Goal: Transaction & Acquisition: Purchase product/service

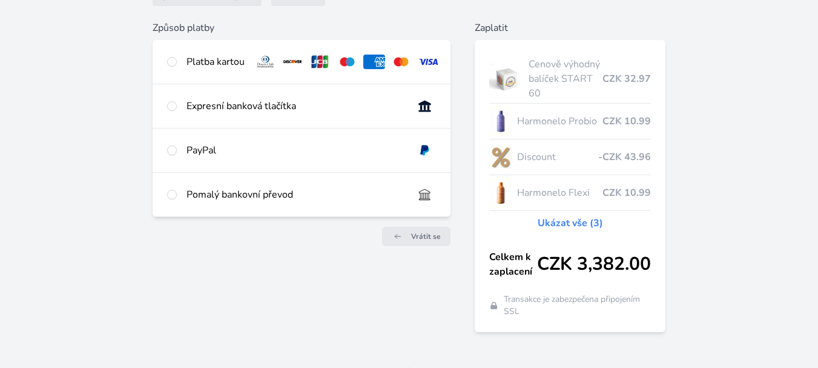
scroll to position [199, 0]
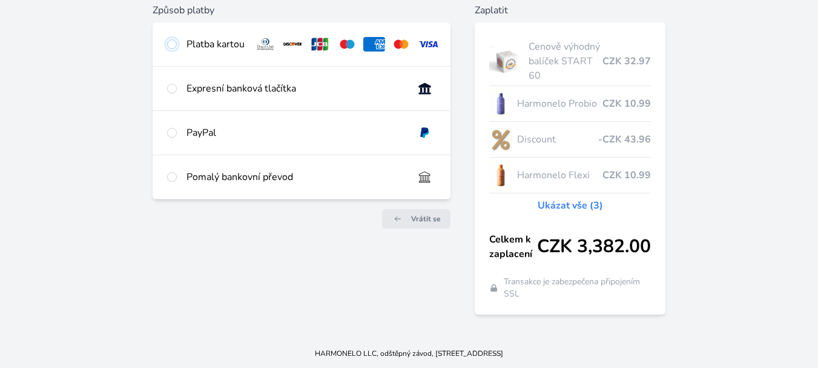
click at [177, 39] on input "radio" at bounding box center [172, 44] width 10 height 10
radio input "true"
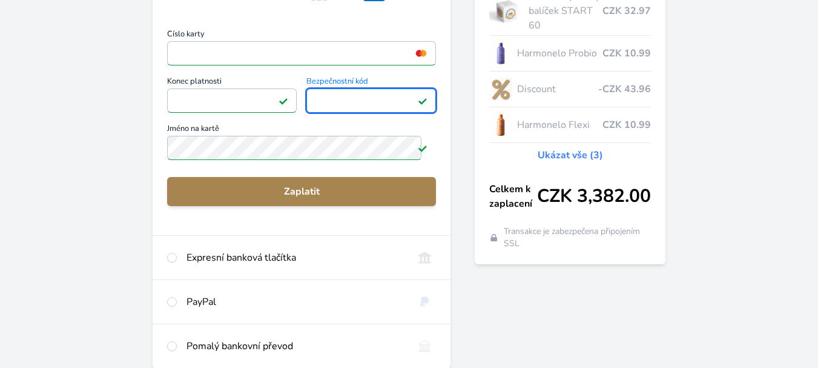
click at [322, 206] on button "Zaplatit" at bounding box center [301, 191] width 269 height 29
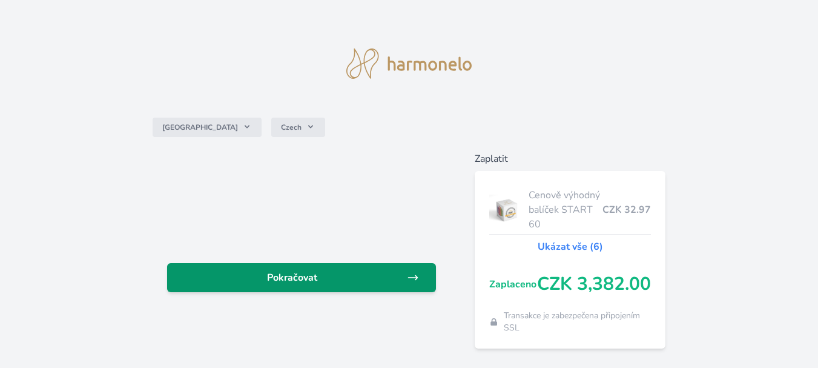
click at [321, 292] on link "Pokračovat" at bounding box center [301, 277] width 269 height 29
